Goal: Task Accomplishment & Management: Manage account settings

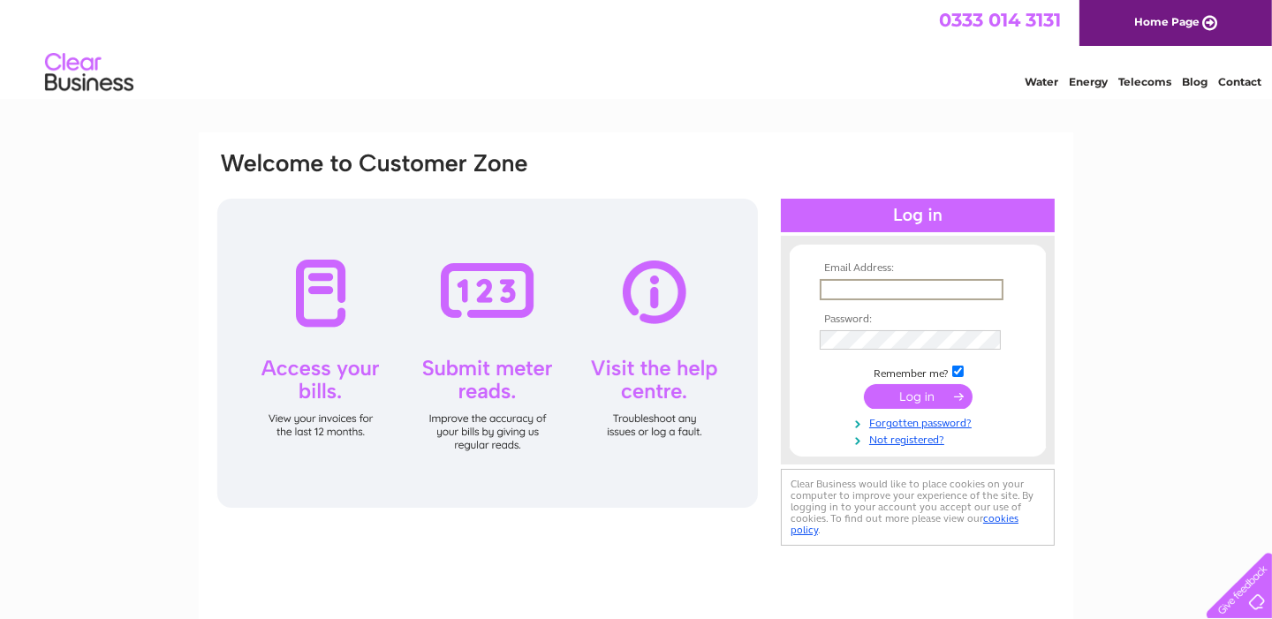
click at [864, 290] on input "text" at bounding box center [911, 289] width 184 height 21
type input "[EMAIL_ADDRESS][DOMAIN_NAME]"
click at [920, 389] on input "submit" at bounding box center [918, 394] width 109 height 25
click at [909, 395] on input "submit" at bounding box center [918, 394] width 109 height 25
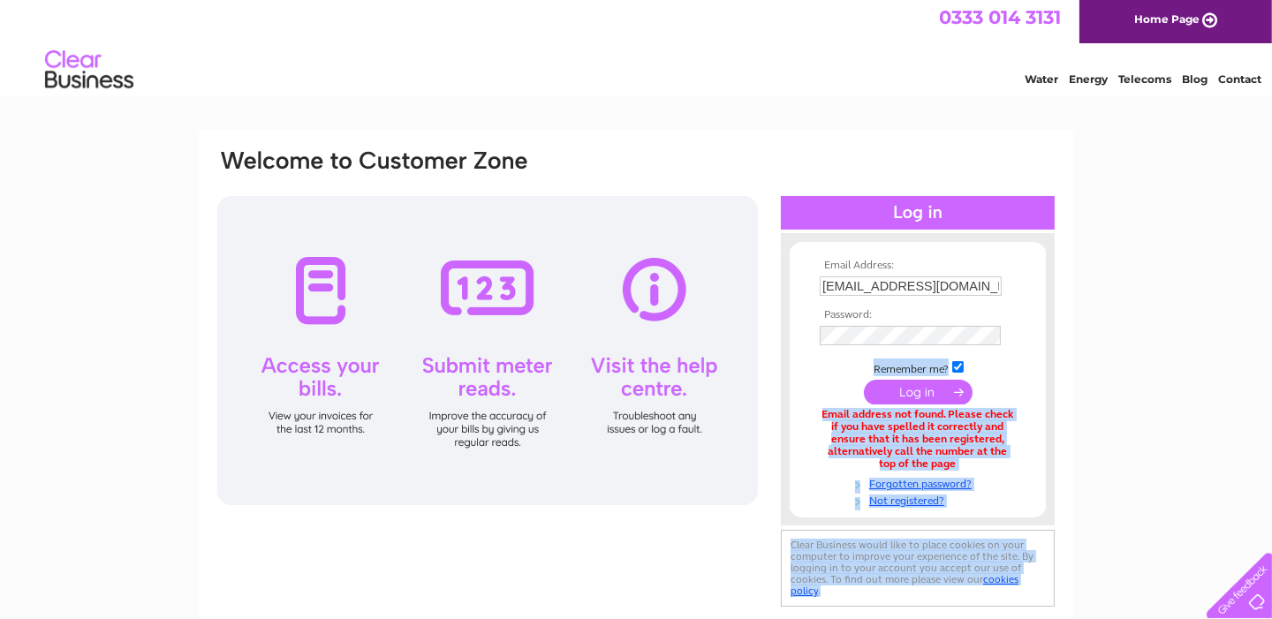
scroll to position [275, 0]
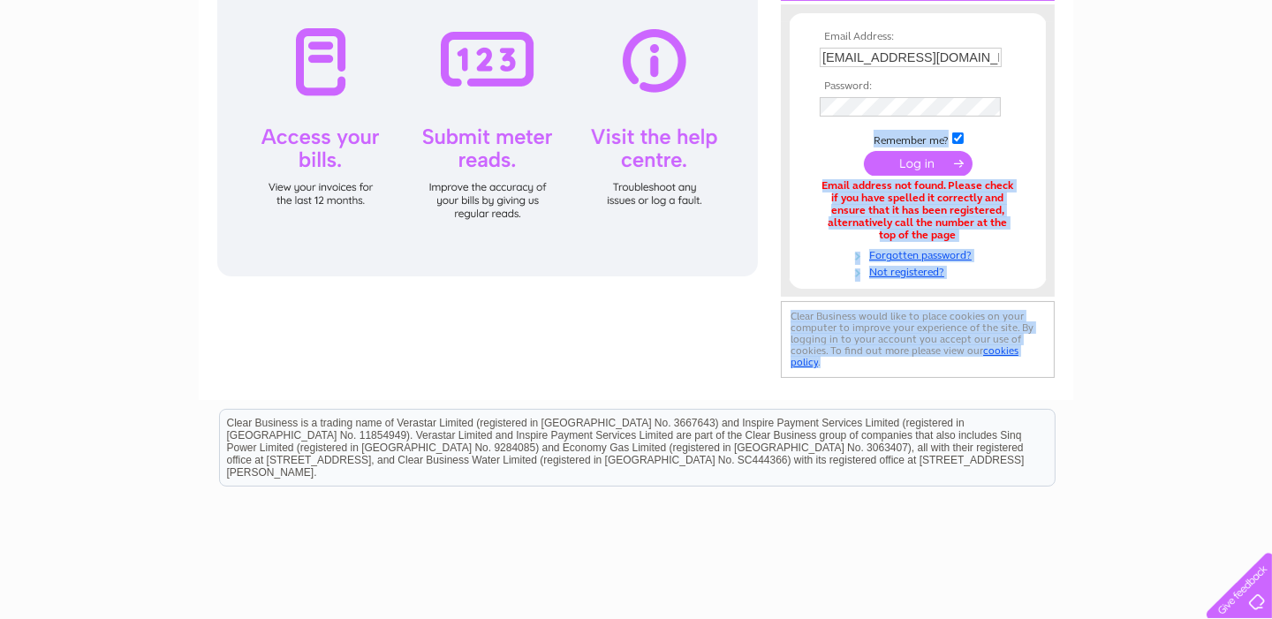
drag, startPoint x: 842, startPoint y: 448, endPoint x: 359, endPoint y: 640, distance: 520.8
click at [359, 618] on html "Email Address: [EMAIL_ADDRESS][DOMAIN_NAME] Password:" at bounding box center [636, 241] width 1272 height 947
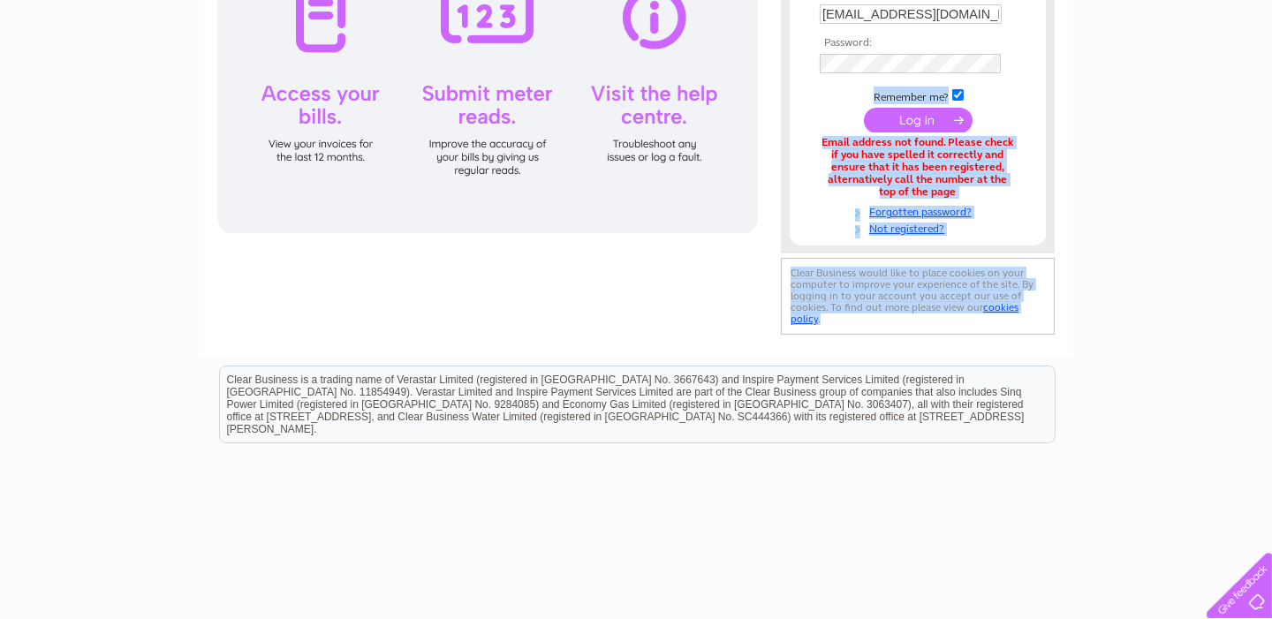
scroll to position [0, 0]
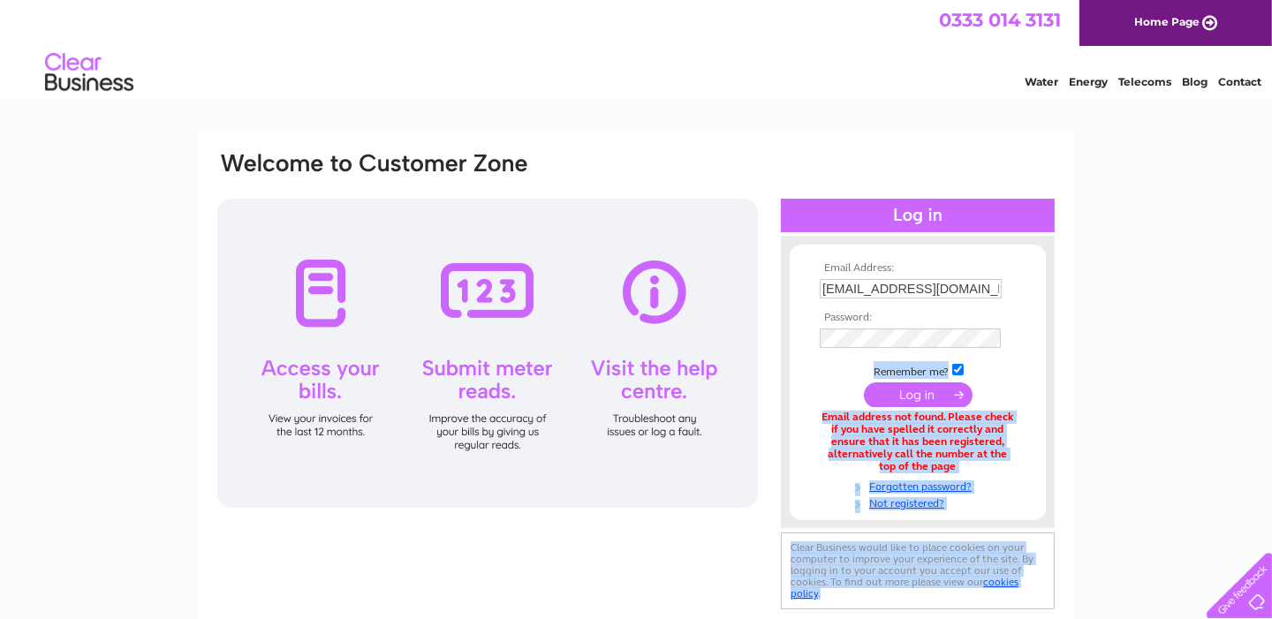
click at [910, 417] on div "Email address not found. Please check if you have spelled it correctly and ensu…" at bounding box center [917, 441] width 196 height 61
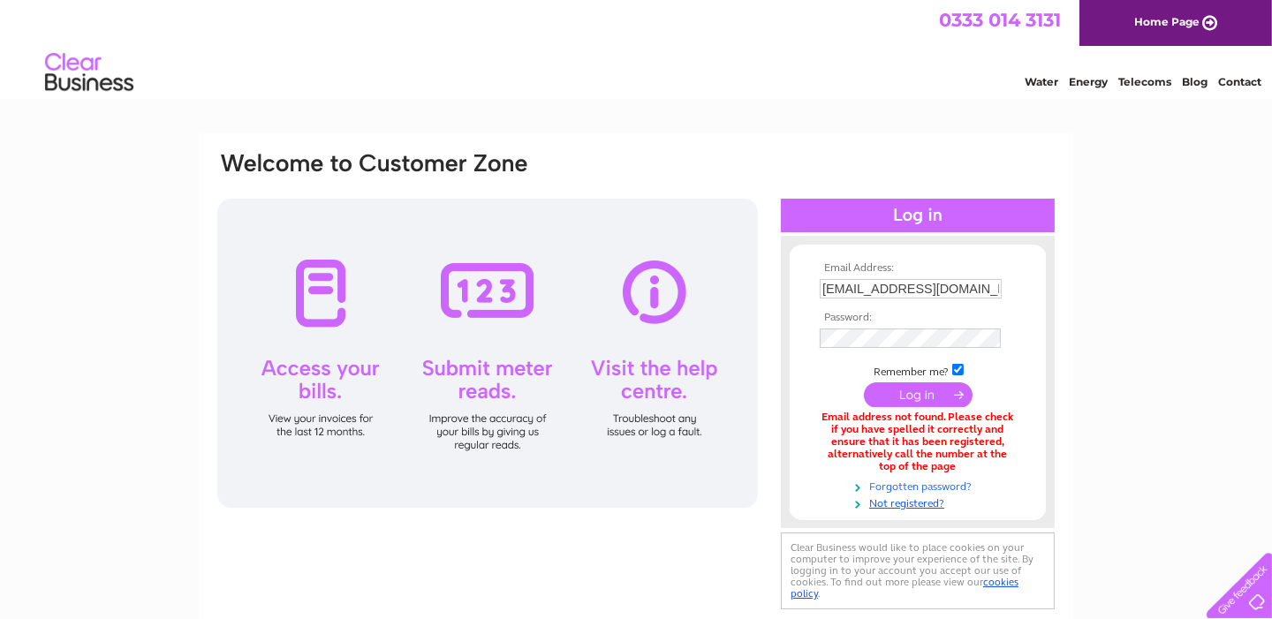
click at [927, 486] on link "Forgotten password?" at bounding box center [919, 485] width 200 height 17
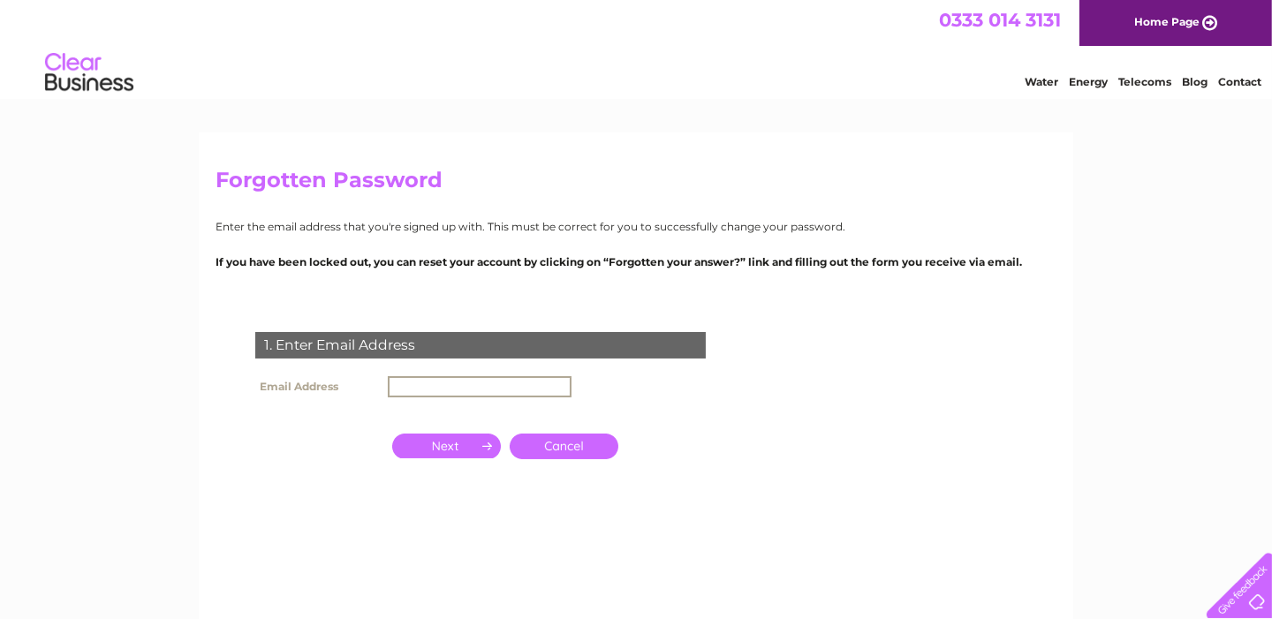
click at [408, 381] on input "text" at bounding box center [480, 386] width 184 height 21
type input "[EMAIL_ADDRESS][DOMAIN_NAME]"
click at [433, 441] on input "button" at bounding box center [446, 444] width 109 height 25
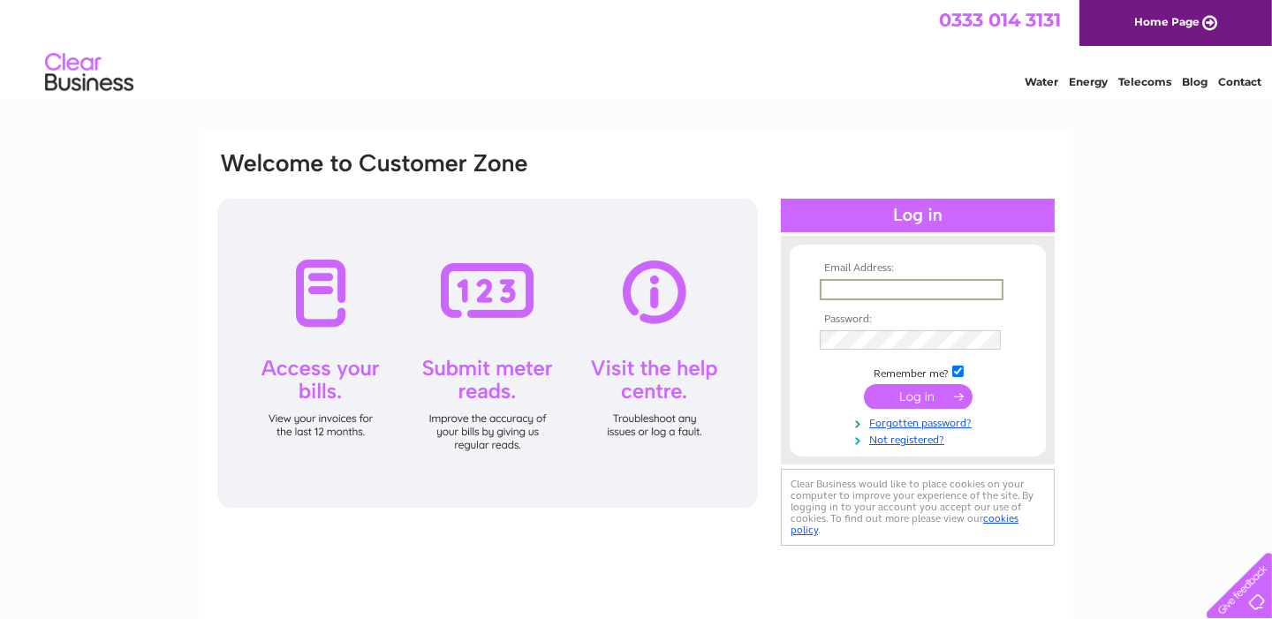
click at [885, 279] on input "text" at bounding box center [911, 289] width 184 height 21
type input "[EMAIL_ADDRESS][DOMAIN_NAME]"
click at [946, 425] on link "Forgotten password?" at bounding box center [919, 419] width 200 height 17
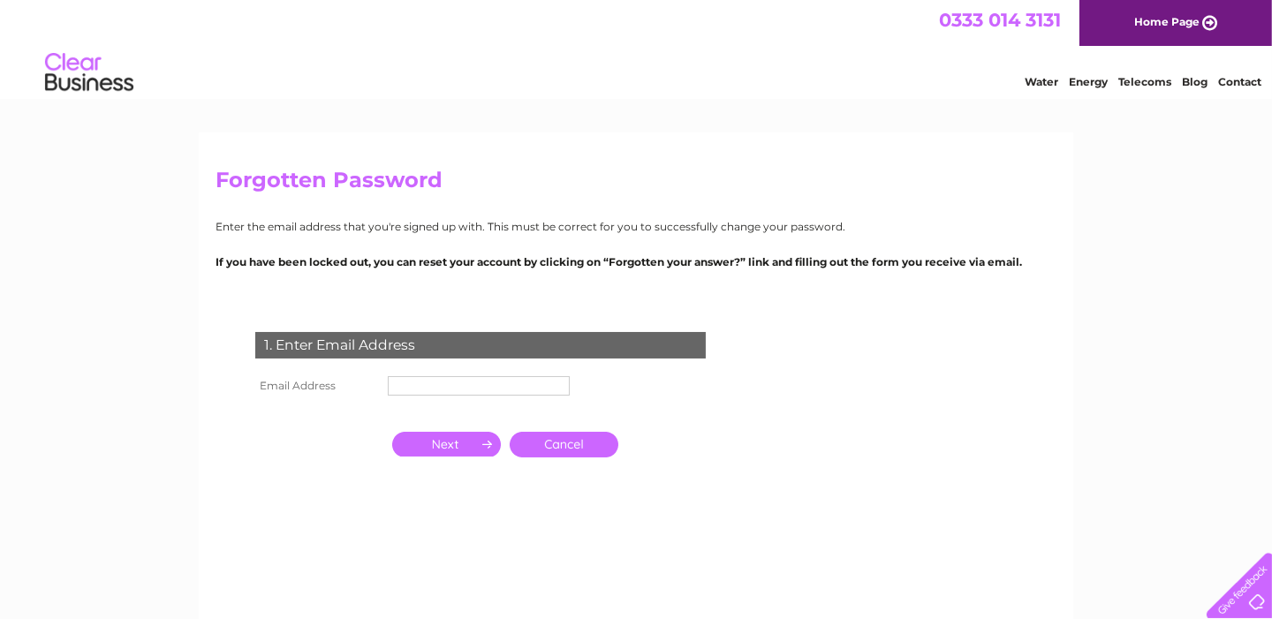
click at [368, 389] on th "Email Address" at bounding box center [317, 386] width 132 height 28
click at [406, 389] on input "text" at bounding box center [480, 386] width 184 height 21
click at [468, 447] on input "button" at bounding box center [446, 444] width 109 height 25
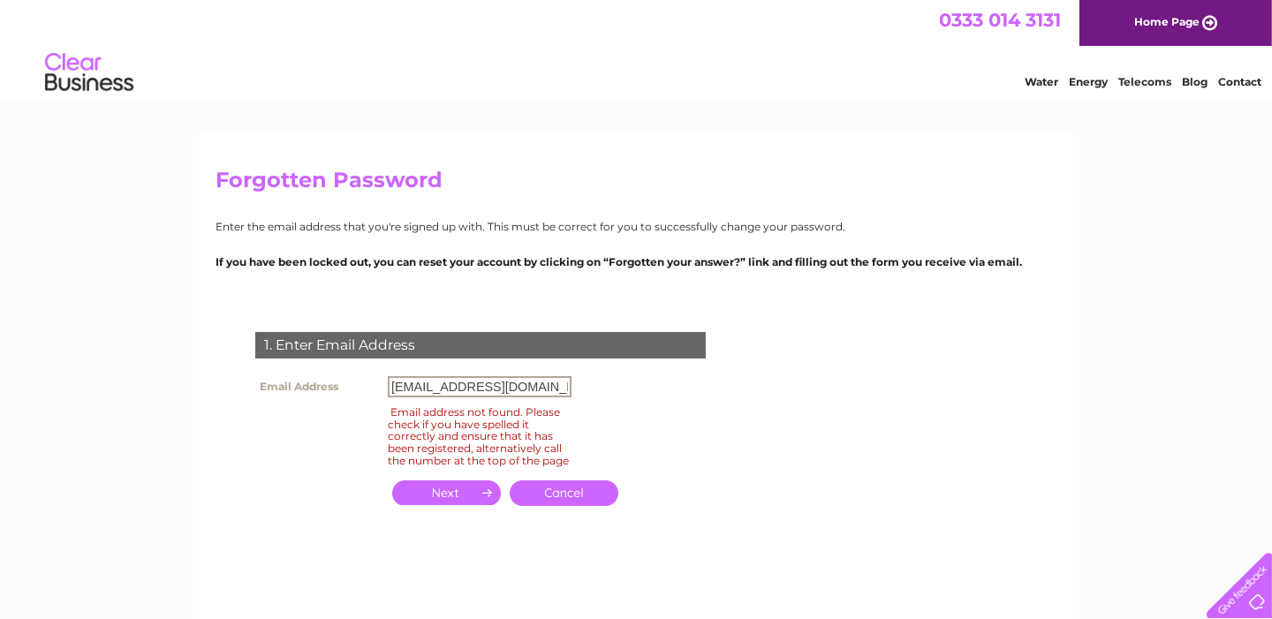
click at [558, 389] on input "marybrookin153@gmail.com" at bounding box center [480, 386] width 184 height 21
type input "m"
type input "tebrookin@gmail.com"
click at [462, 505] on input "button" at bounding box center [446, 492] width 109 height 25
